Goal: Task Accomplishment & Management: Complete application form

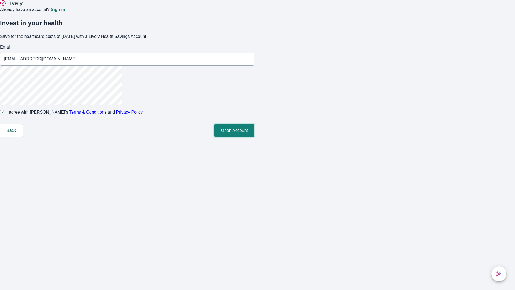
click at [255, 137] on button "Open Account" at bounding box center [235, 130] width 40 height 13
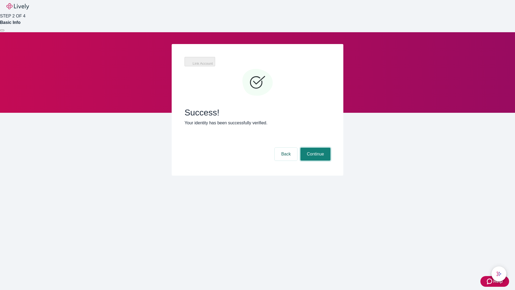
click at [315, 148] on button "Continue" at bounding box center [316, 154] width 30 height 13
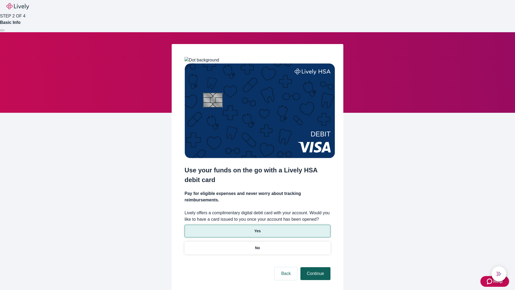
click at [257, 228] on p "Yes" at bounding box center [258, 231] width 6 height 6
click at [315, 267] on button "Continue" at bounding box center [316, 273] width 30 height 13
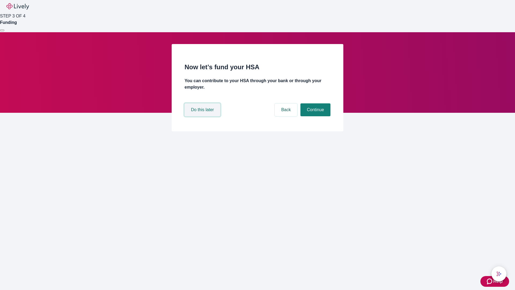
click at [203, 116] on button "Do this later" at bounding box center [203, 109] width 36 height 13
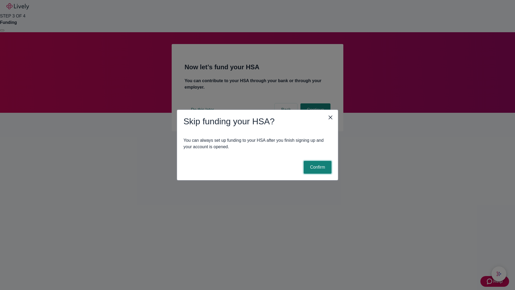
click at [317, 167] on button "Confirm" at bounding box center [318, 167] width 28 height 13
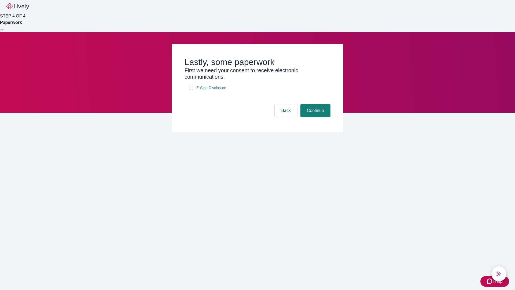
click at [191, 90] on input "E-Sign Disclosure" at bounding box center [191, 88] width 4 height 4
checkbox input "true"
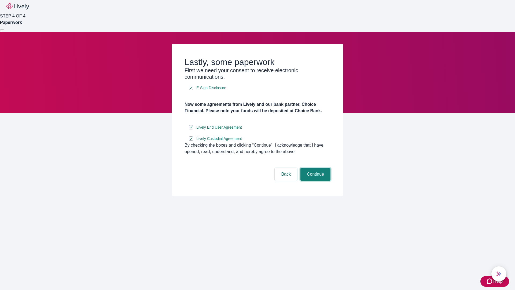
click at [315, 181] on button "Continue" at bounding box center [316, 174] width 30 height 13
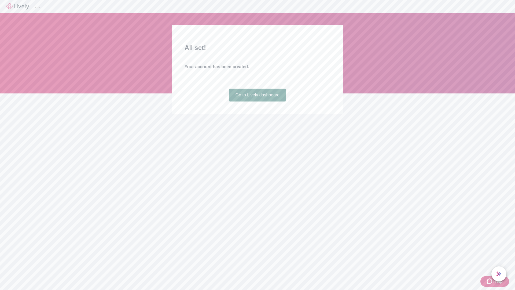
click at [257, 101] on link "Go to Lively dashboard" at bounding box center [257, 95] width 57 height 13
